Goal: Find specific page/section: Find specific page/section

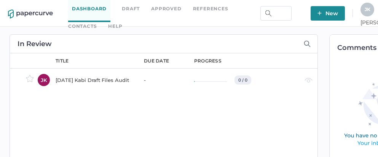
click at [97, 22] on link "Contacts" at bounding box center [82, 26] width 29 height 8
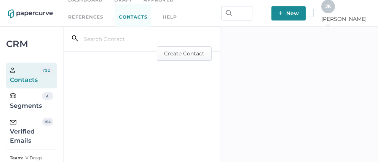
click at [30, 134] on div "Verified Emails" at bounding box center [26, 131] width 32 height 27
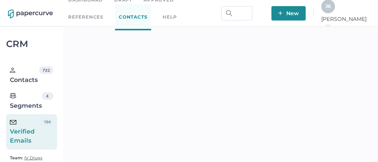
click at [335, 13] on div "J K" at bounding box center [328, 7] width 14 height 14
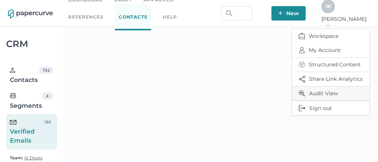
click at [317, 89] on span "Audit View" at bounding box center [331, 94] width 64 height 14
